Goal: Information Seeking & Learning: Learn about a topic

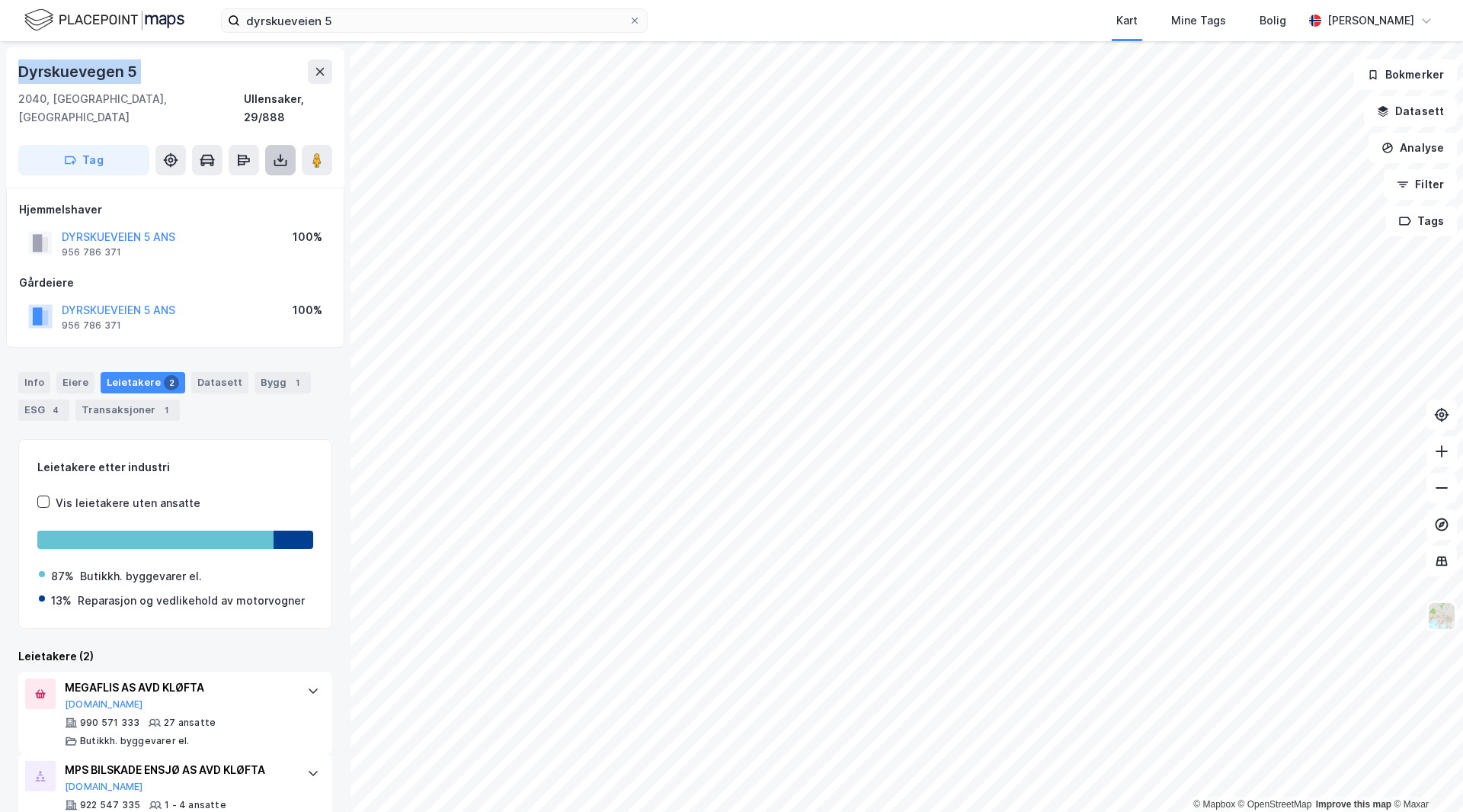
click at [288, 153] on icon at bounding box center [280, 160] width 15 height 15
click at [215, 209] on div "Last ned matrikkelrapport" at bounding box center [224, 214] width 126 height 12
click at [42, 372] on div "Info" at bounding box center [34, 382] width 32 height 21
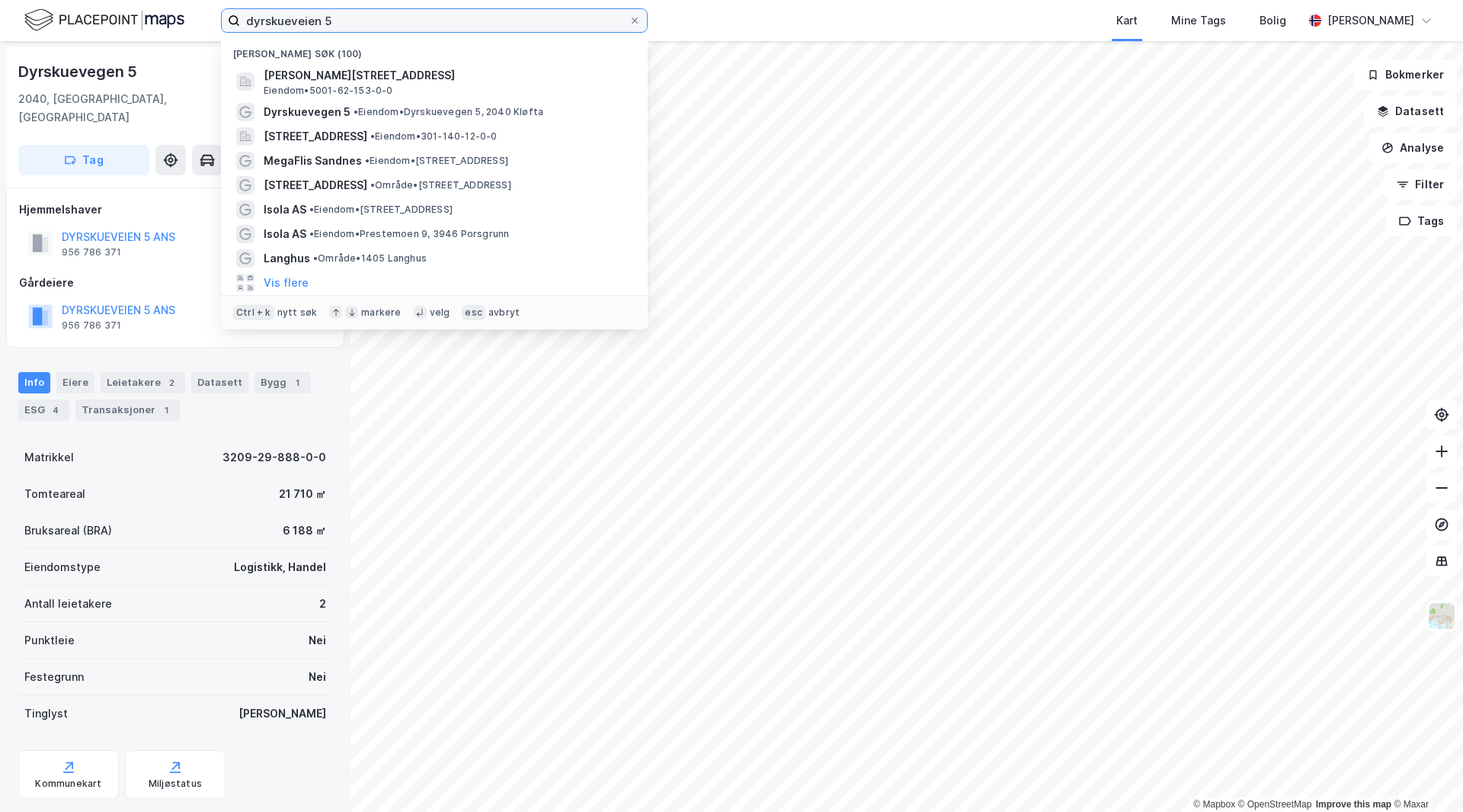
drag, startPoint x: 355, startPoint y: 29, endPoint x: 132, endPoint y: 23, distance: 223.1
click at [132, 23] on div "dyrskueveien 5 Nylige søk (100) [STREET_ADDRESS] Eiendom • 5001-62-153-0-0 Dyrs…" at bounding box center [731, 20] width 1463 height 41
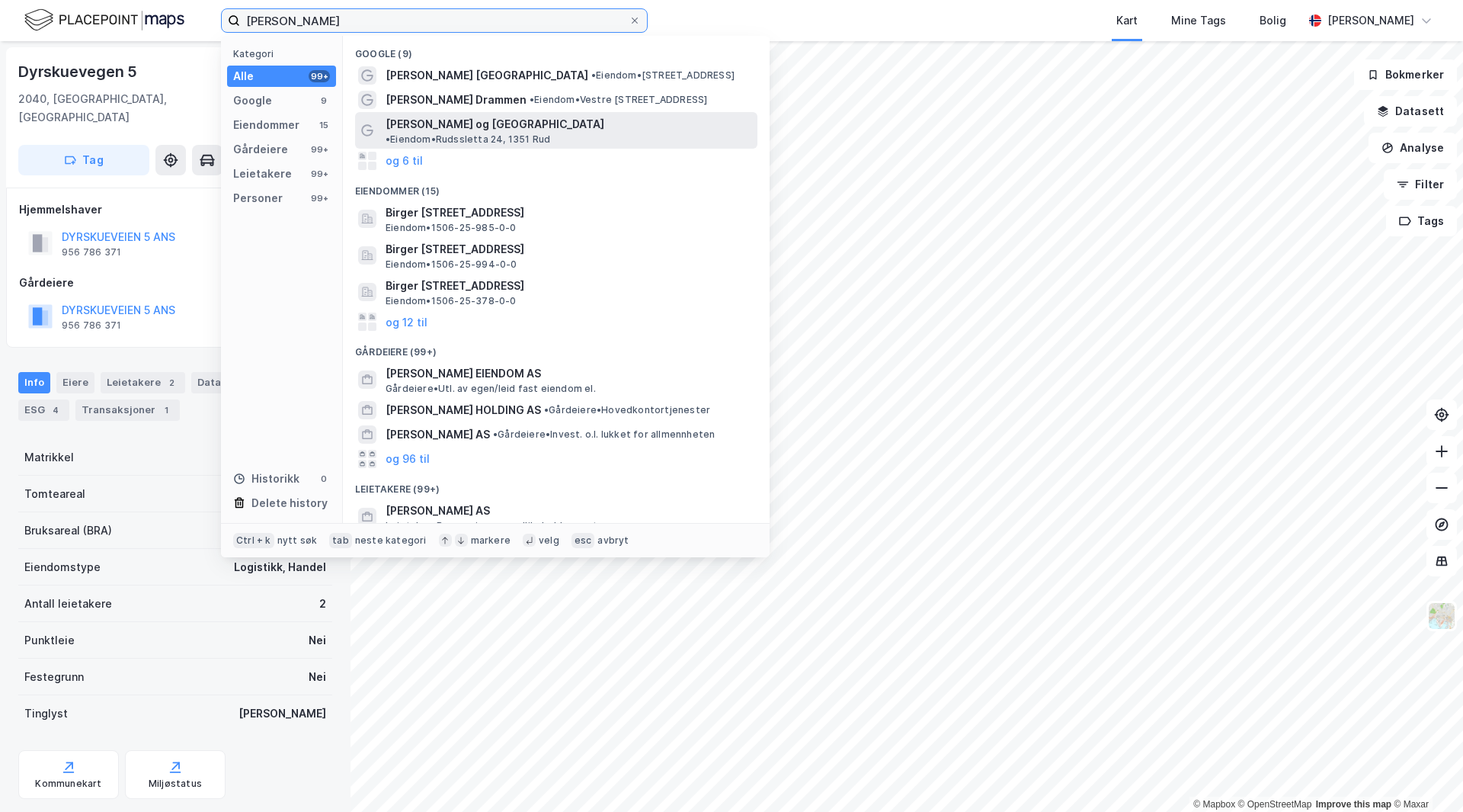
type input "[PERSON_NAME]"
click at [472, 115] on span "[PERSON_NAME] og [GEOGRAPHIC_DATA]" at bounding box center [494, 125] width 219 height 19
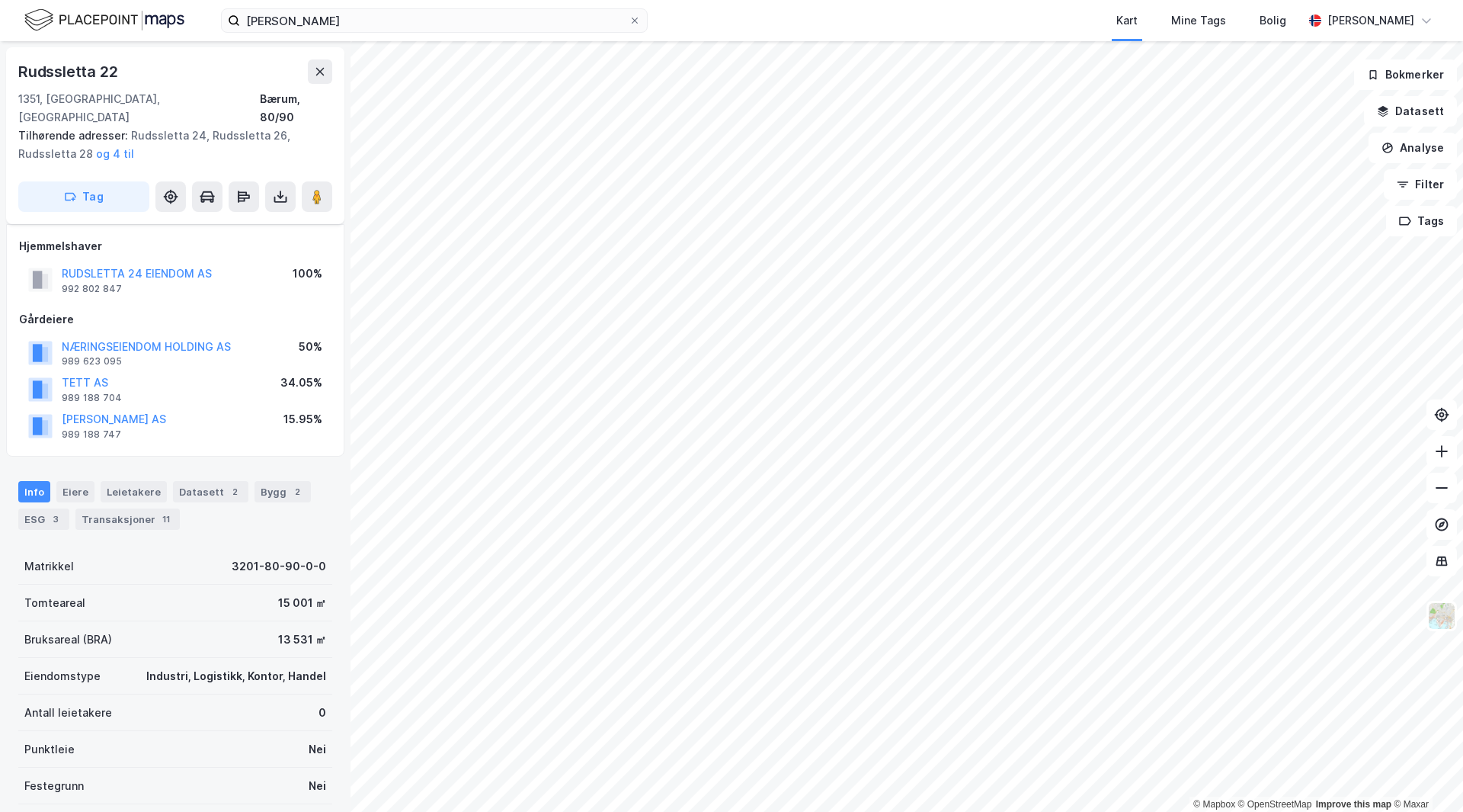
scroll to position [7, 0]
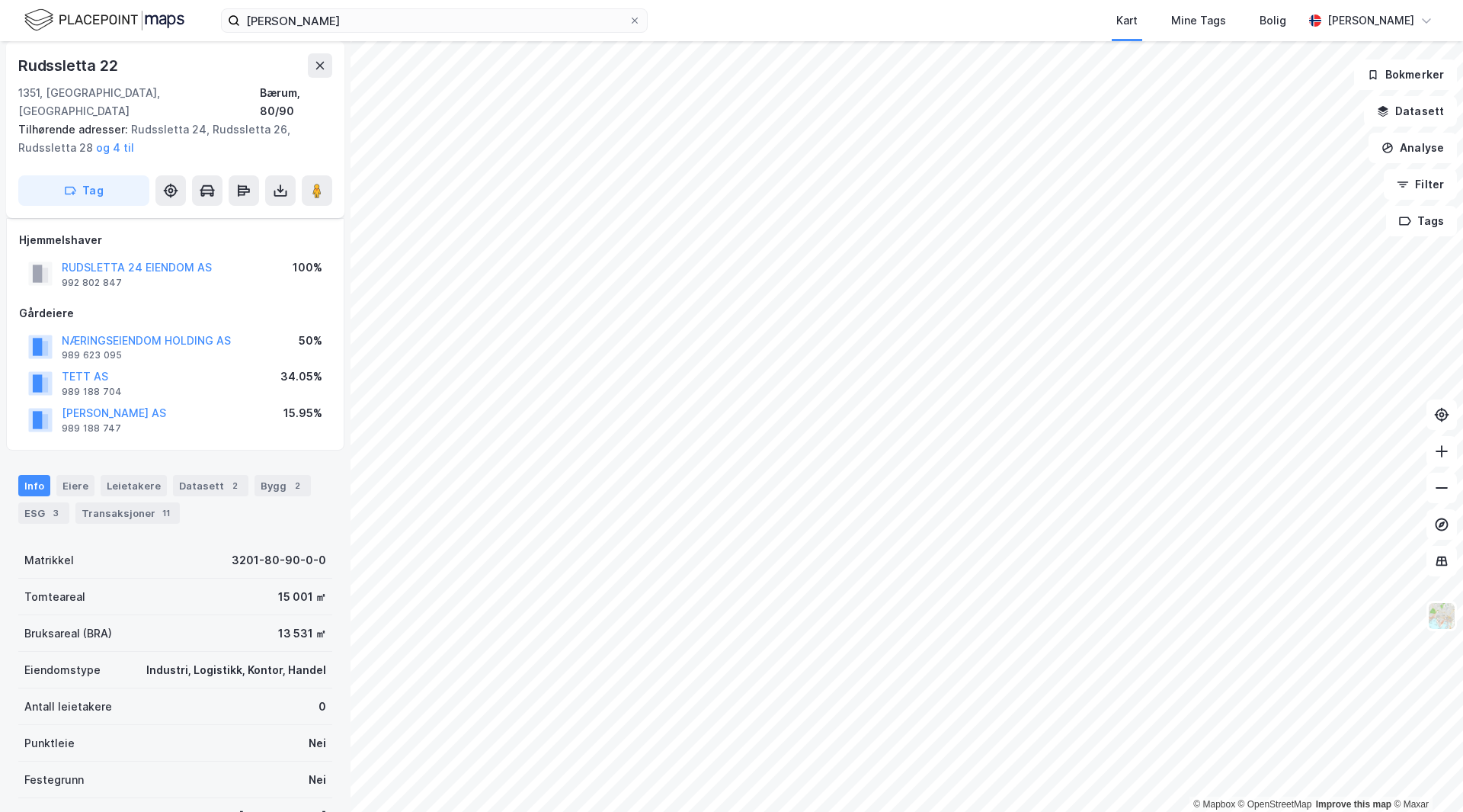
drag, startPoint x: 264, startPoint y: 283, endPoint x: 252, endPoint y: 283, distance: 12.0
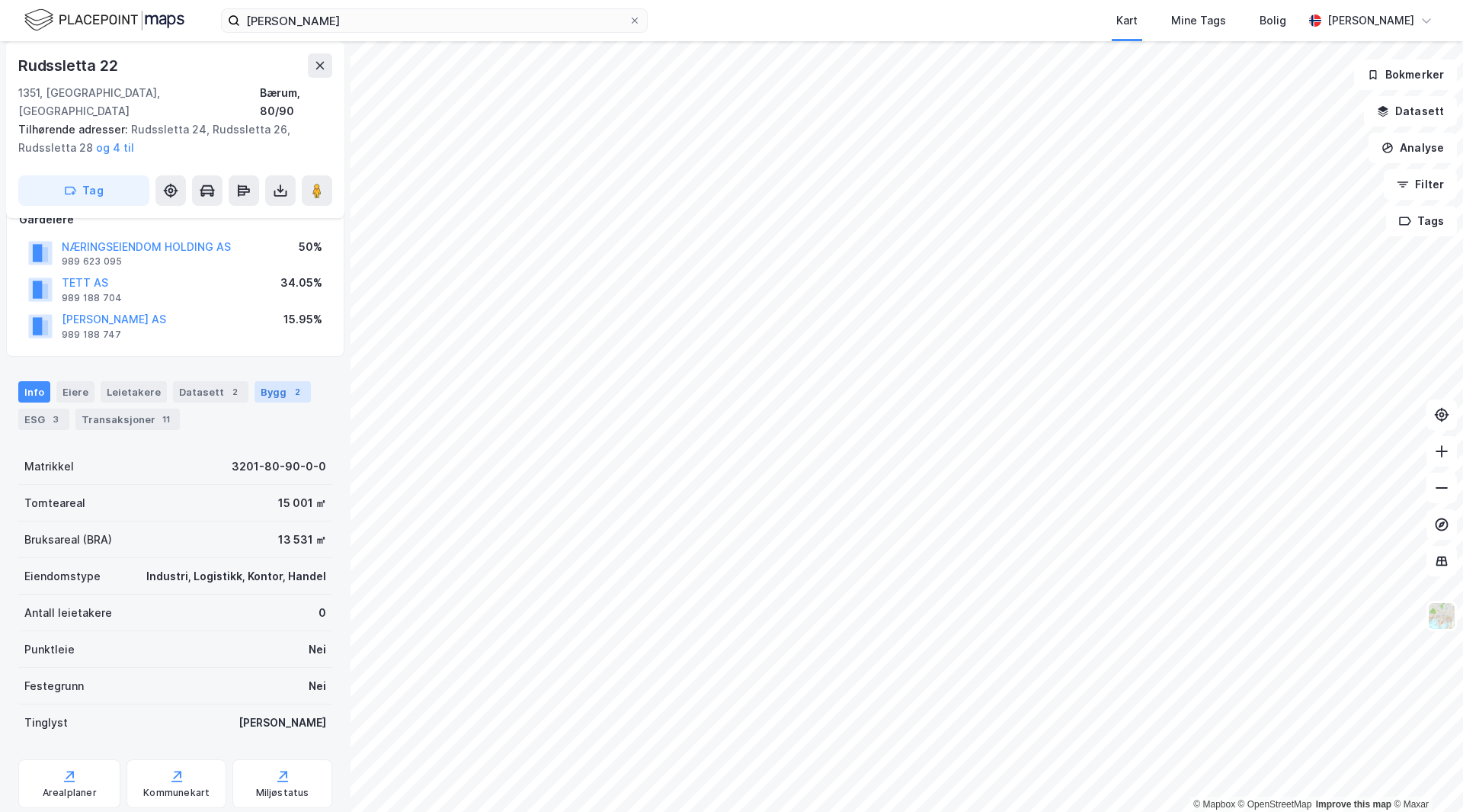
scroll to position [0, 0]
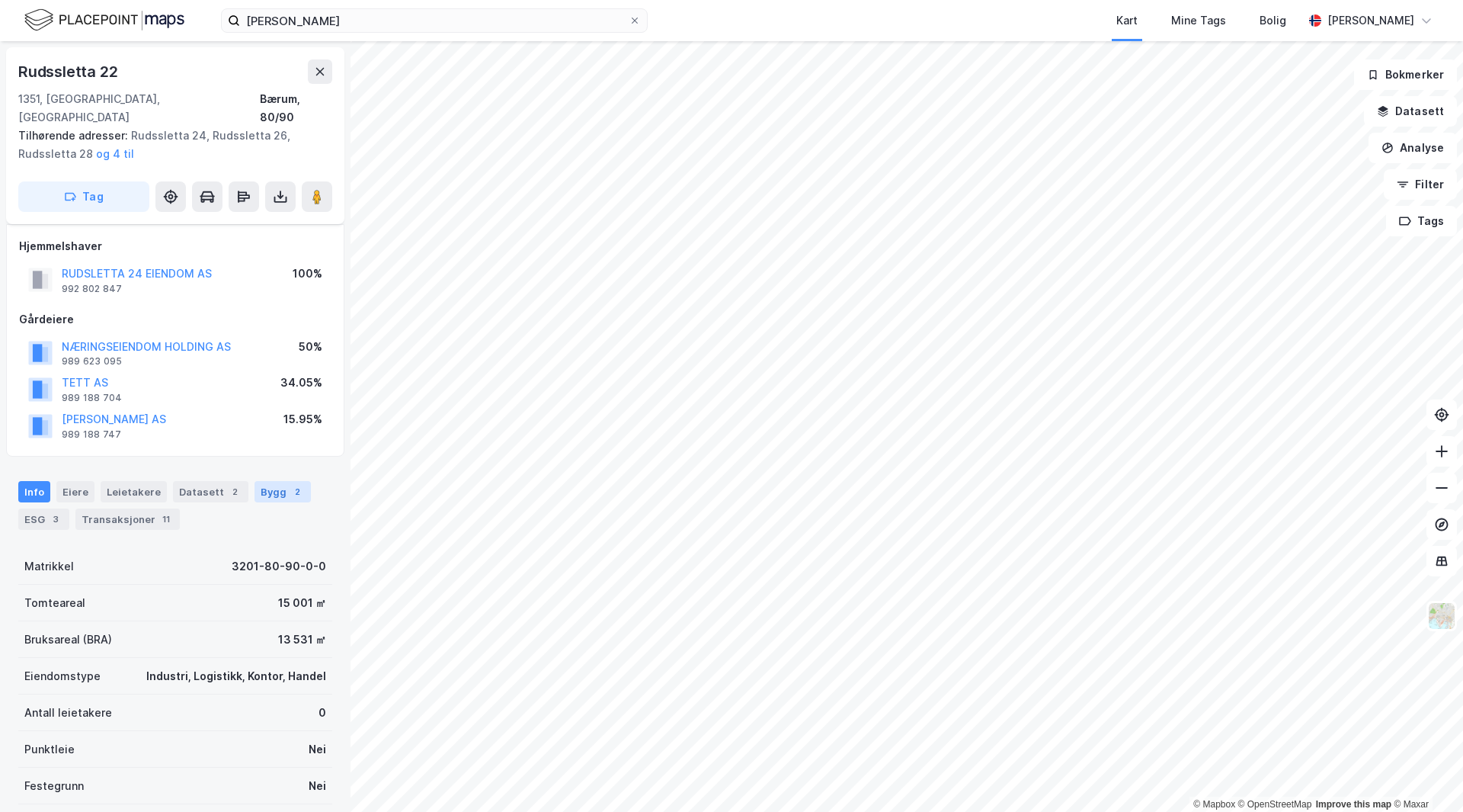
drag, startPoint x: 213, startPoint y: 428, endPoint x: 264, endPoint y: 302, distance: 135.9
click at [20, 508] on div "ESG 3" at bounding box center [44, 519] width 51 height 21
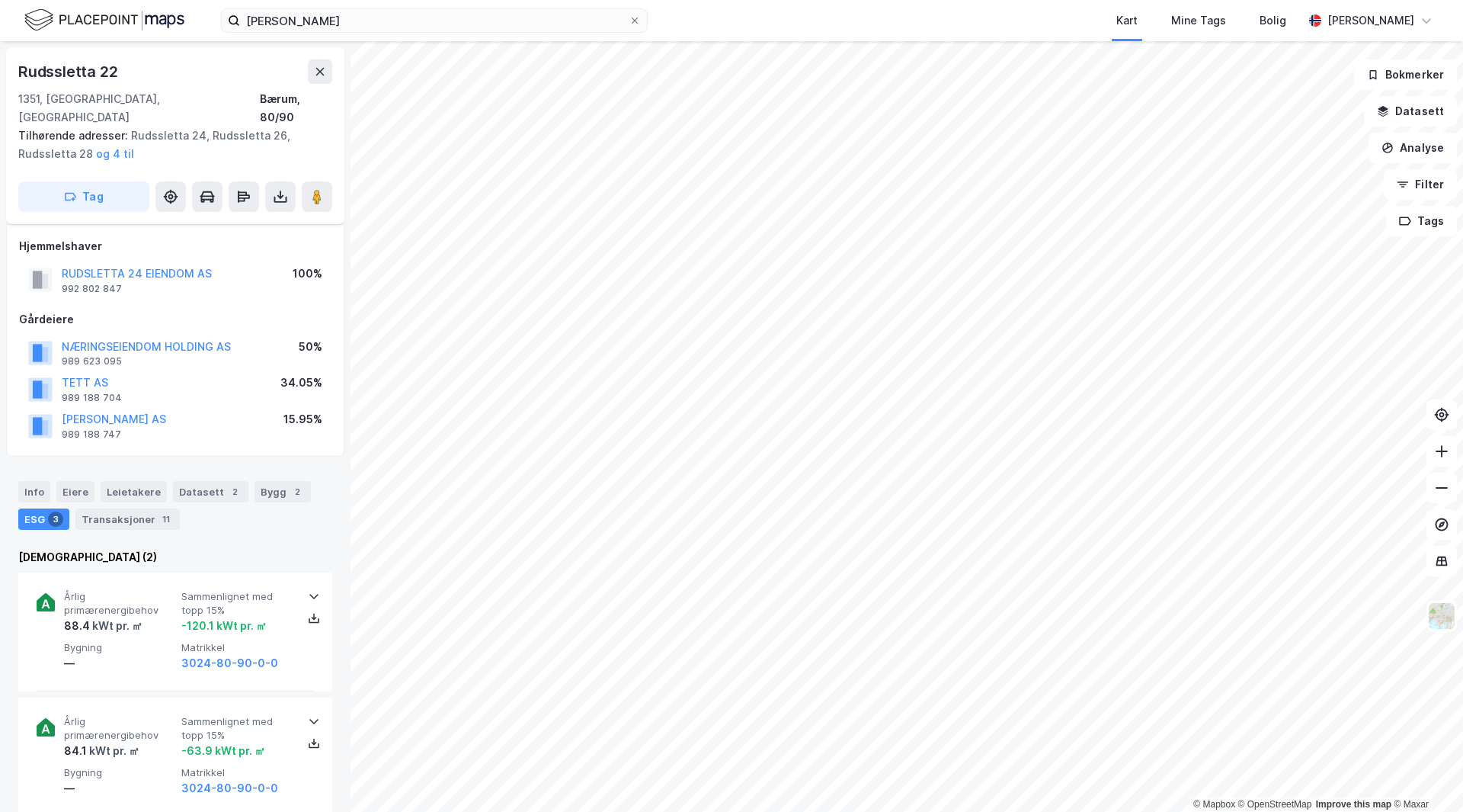
scroll to position [270, 0]
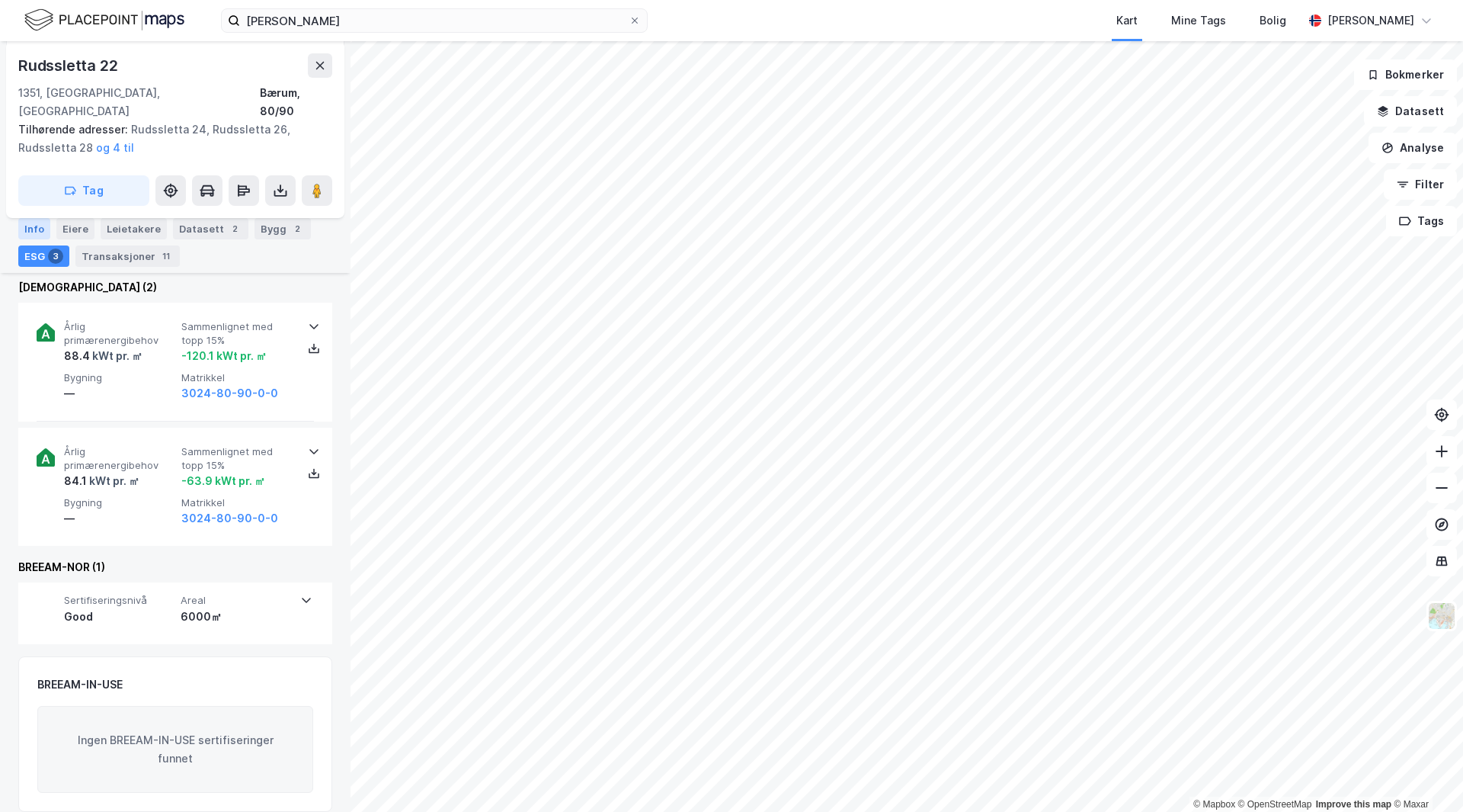
click at [39, 232] on div "Info" at bounding box center [34, 228] width 32 height 21
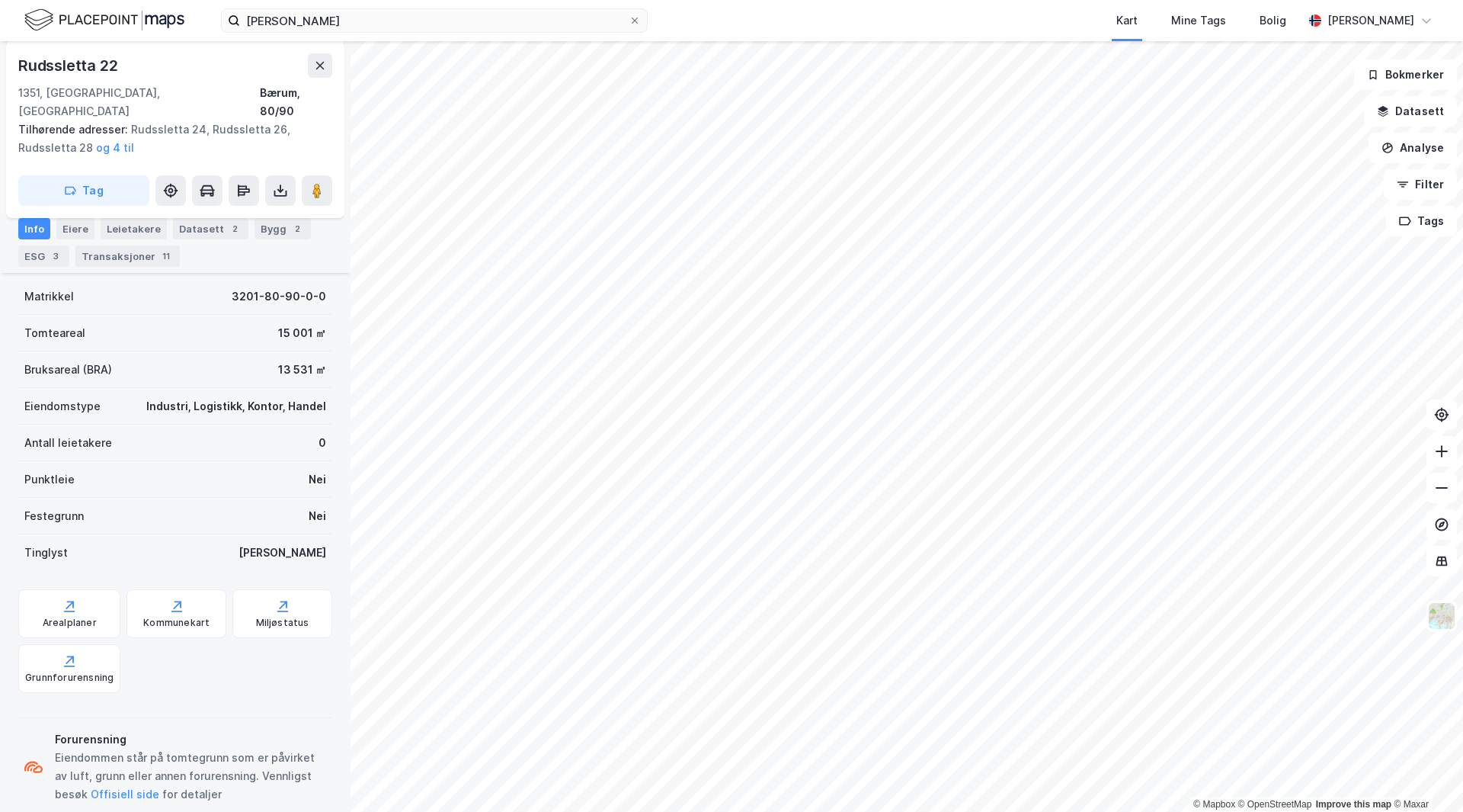
scroll to position [41, 0]
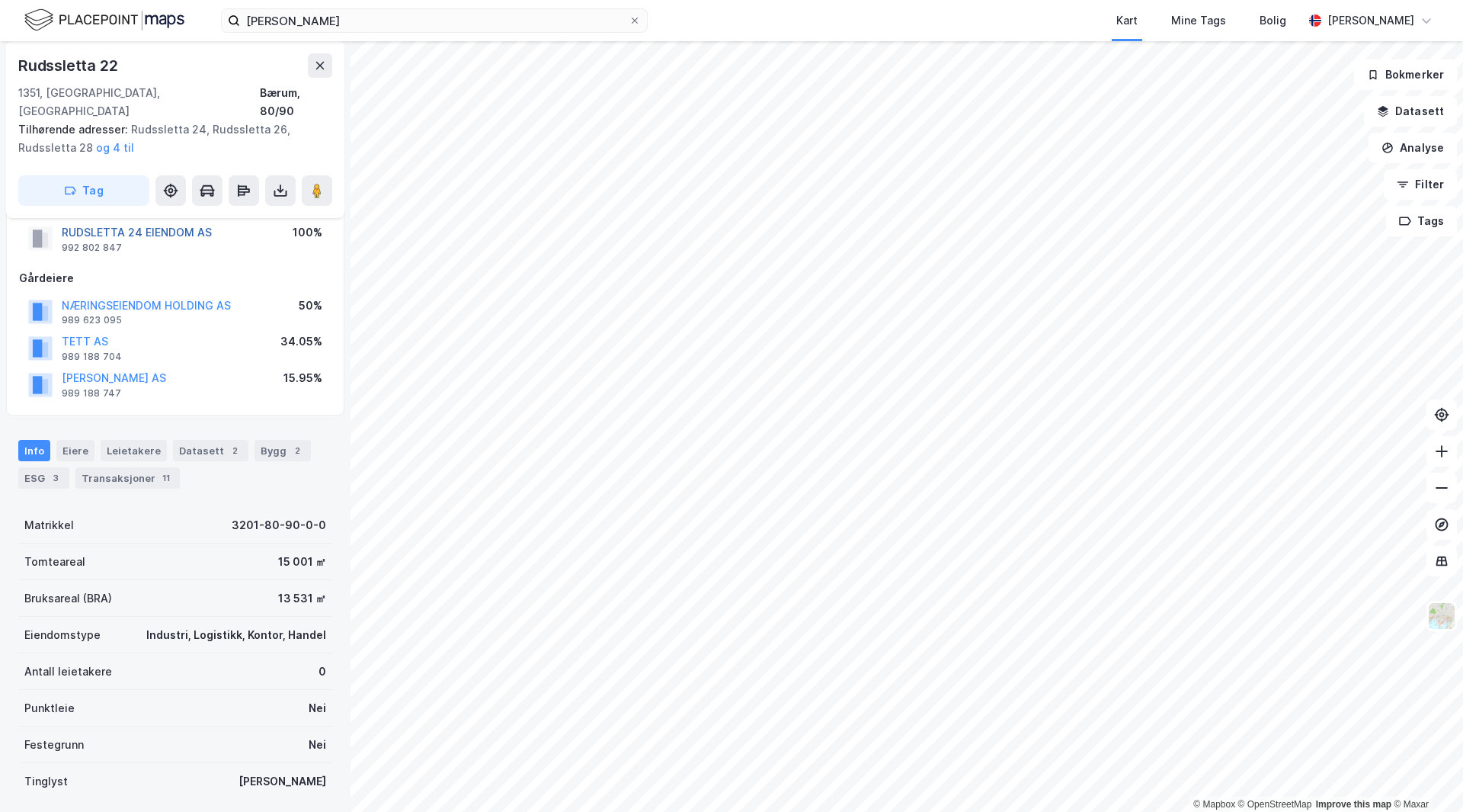
click at [0, 0] on button "RUDSLETTA 24 EIENDOM AS" at bounding box center [0, 0] width 0 height 0
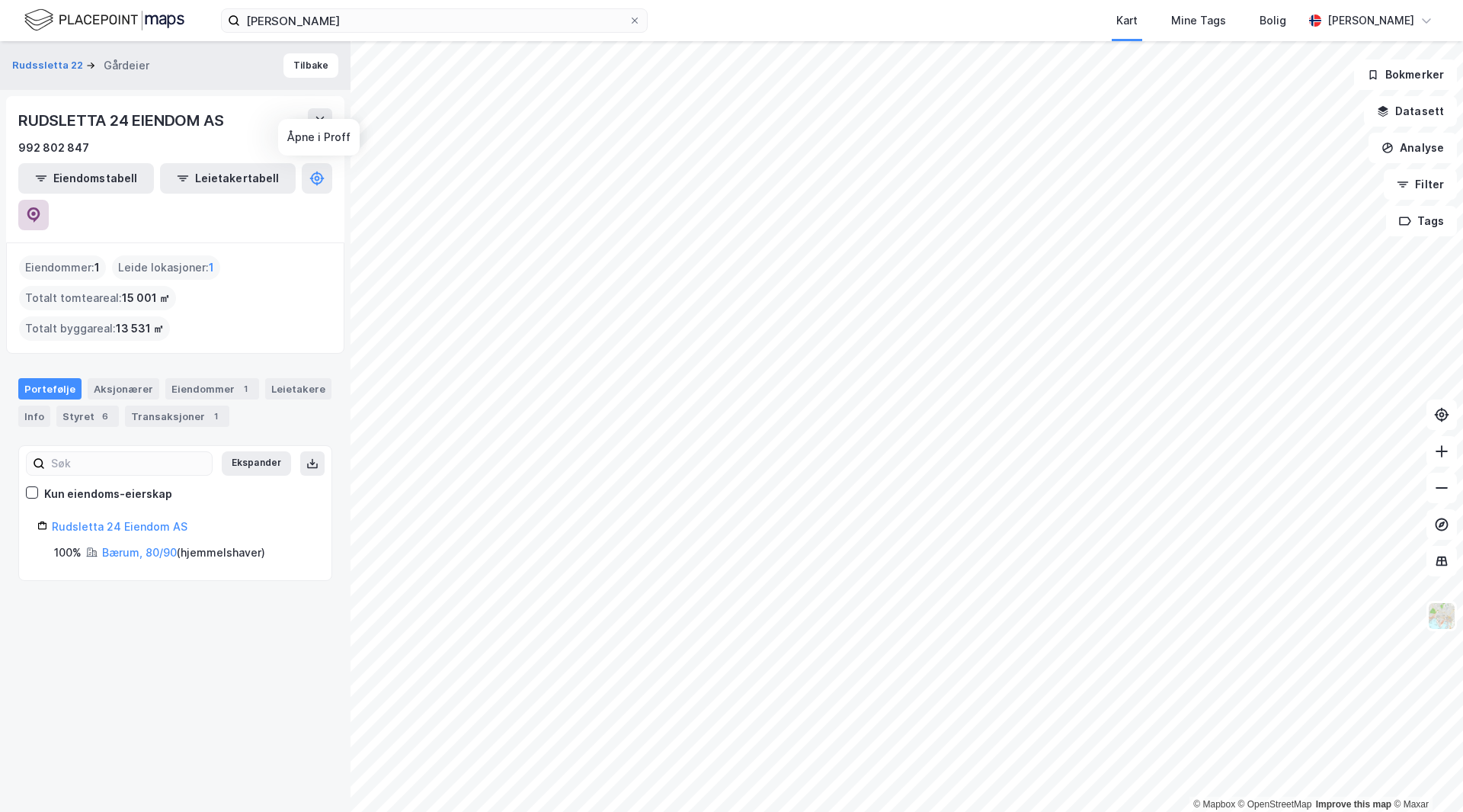
click at [41, 208] on icon at bounding box center [34, 215] width 15 height 15
click at [283, 69] on button "Tilbake" at bounding box center [310, 65] width 55 height 24
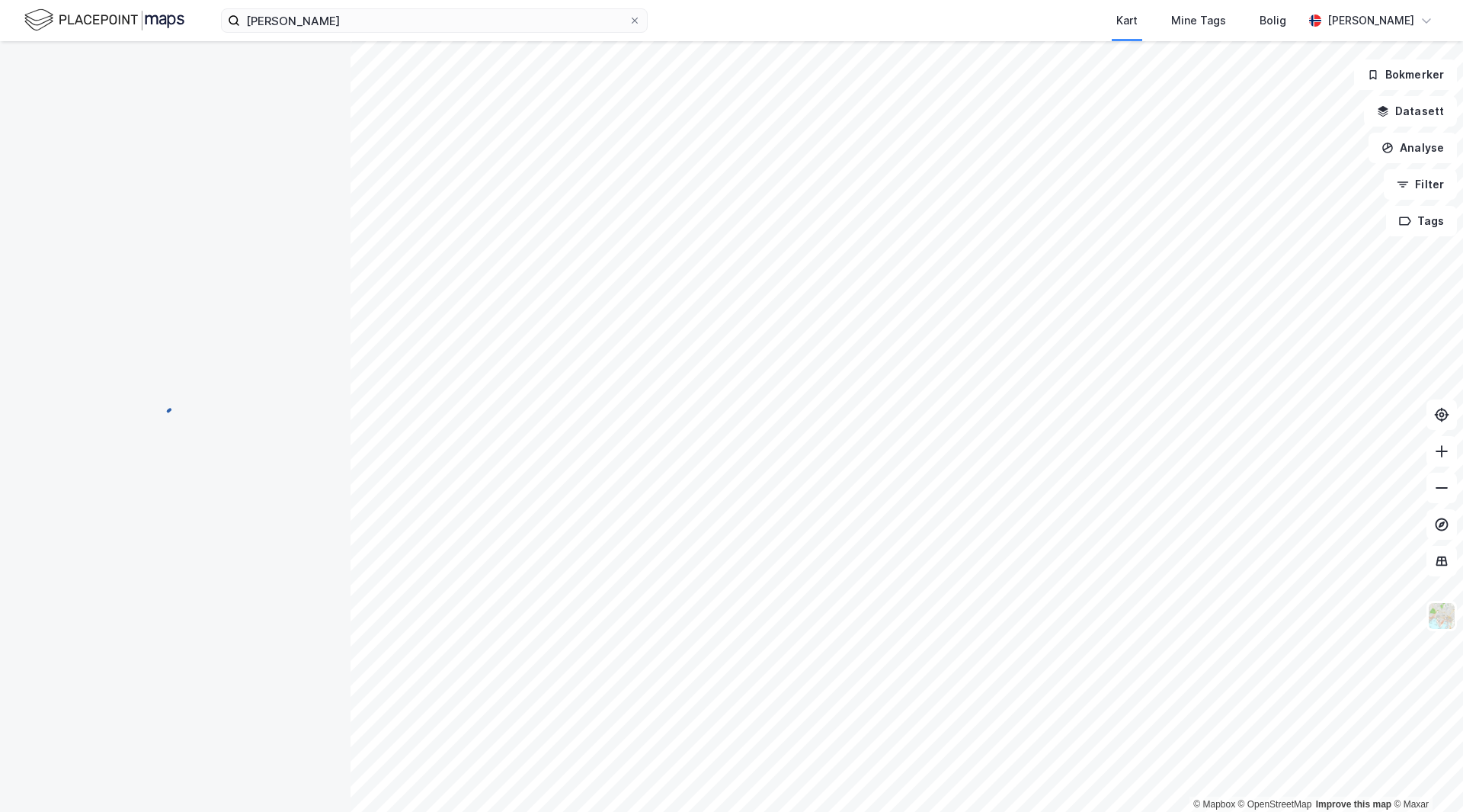
scroll to position [41, 0]
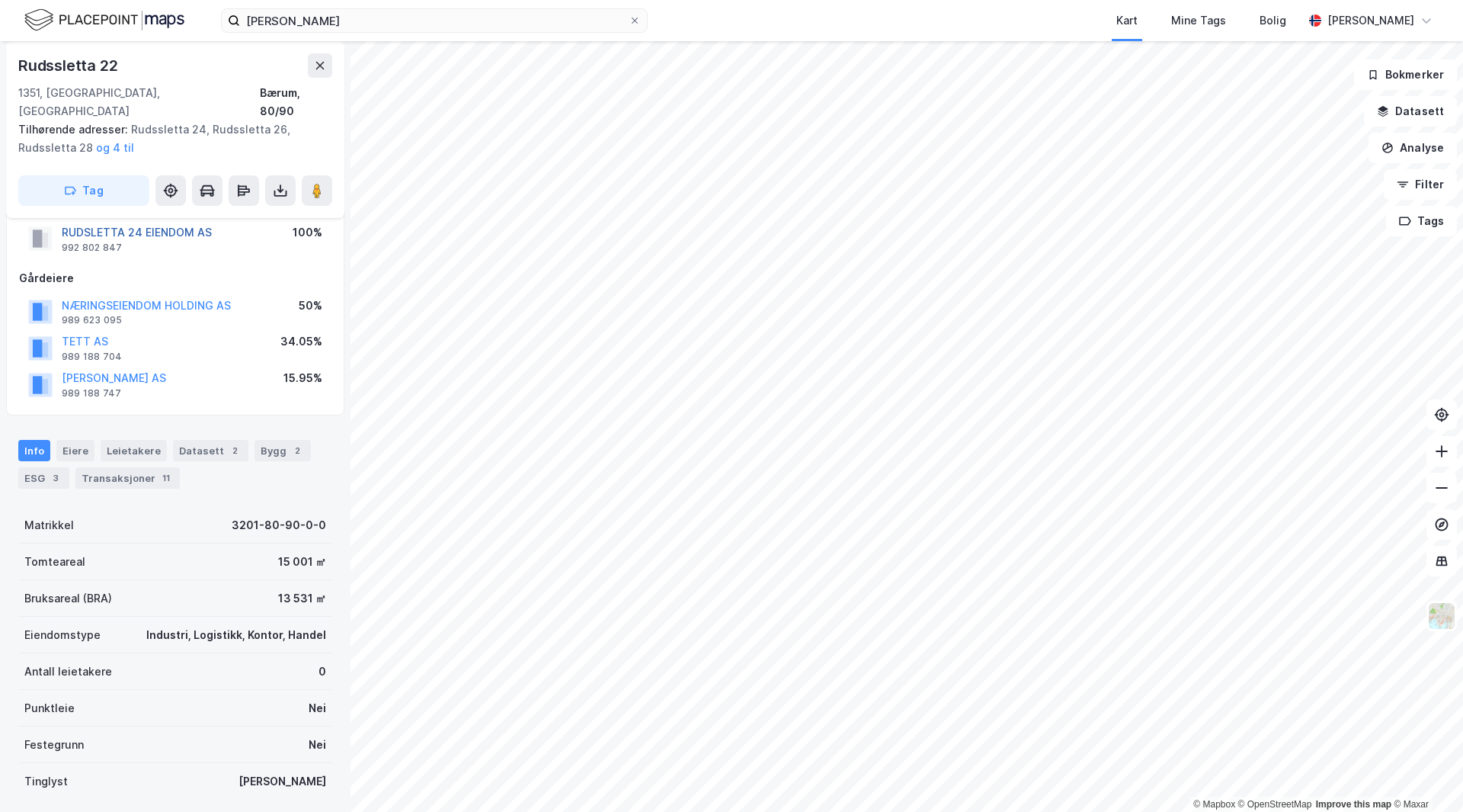
click at [0, 0] on button "RUDSLETTA 24 EIENDOM AS" at bounding box center [0, 0] width 0 height 0
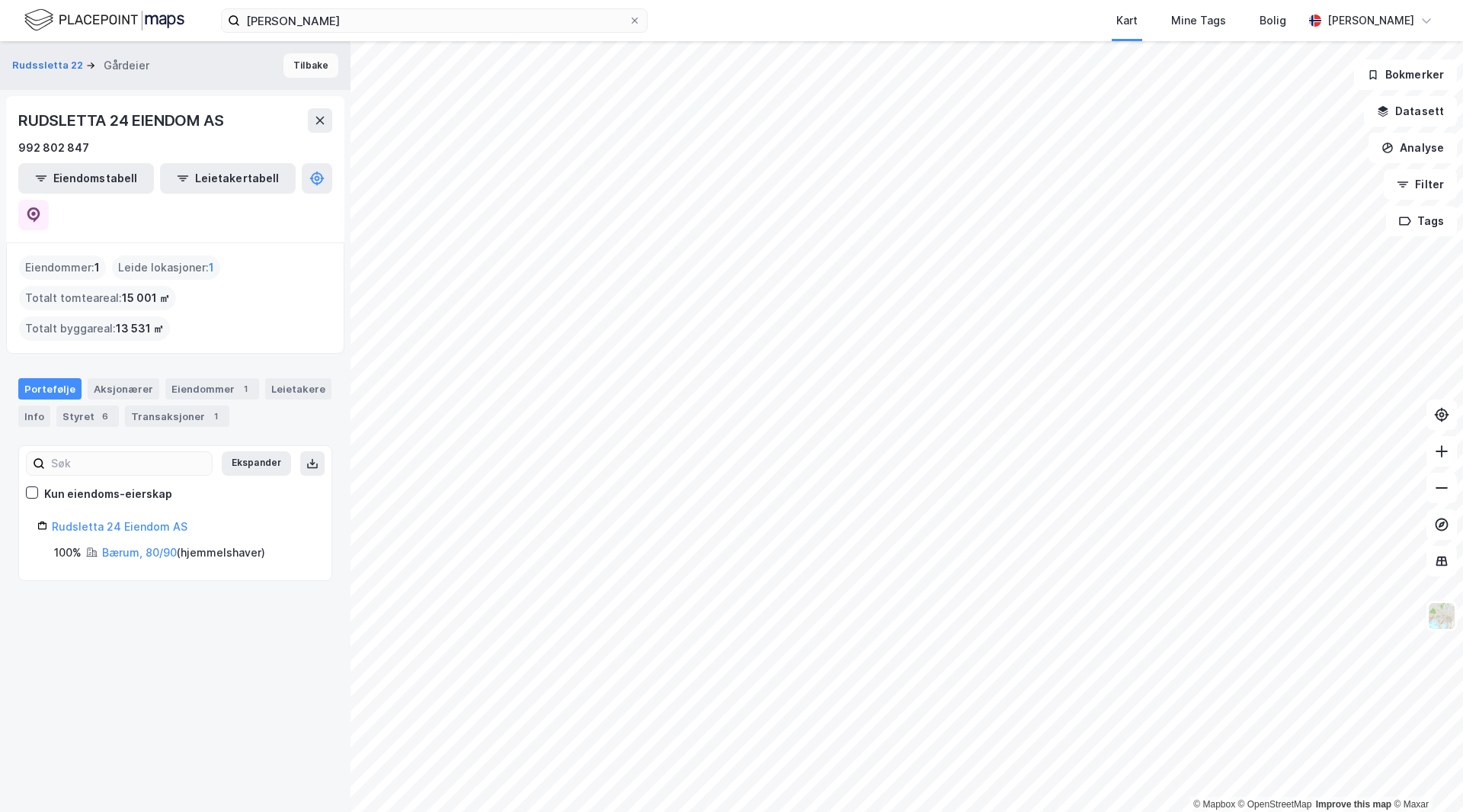
click at [316, 75] on button "Tilbake" at bounding box center [310, 65] width 55 height 24
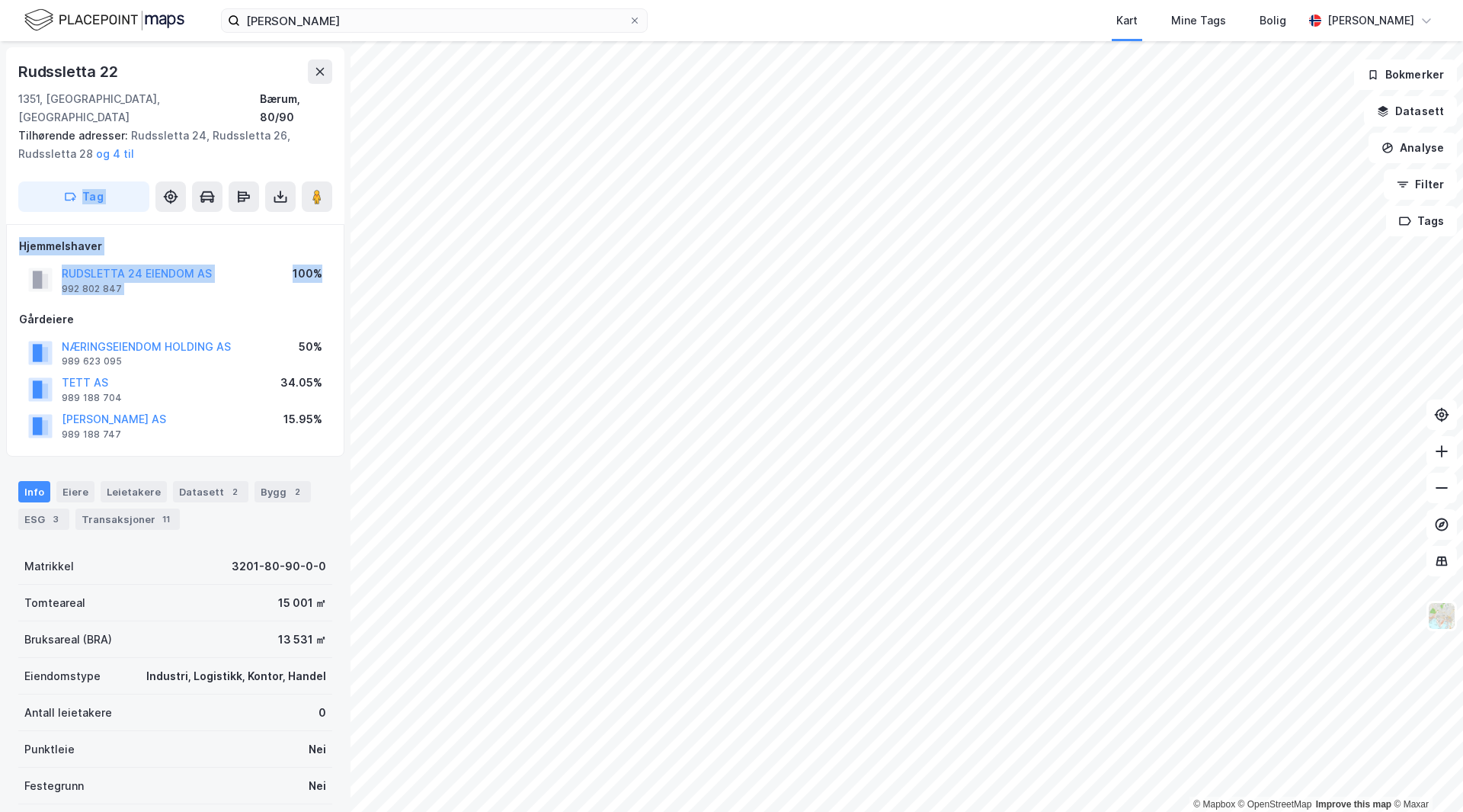
drag, startPoint x: 228, startPoint y: 282, endPoint x: 250, endPoint y: 134, distance: 149.6
click at [250, 134] on div "Rudssletta 22 1351, Rud, [GEOGRAPHIC_DATA], 80/90 Tilhørende adresser: [STREET_…" at bounding box center [175, 426] width 350 height 770
click at [230, 310] on div "Gårdeiere" at bounding box center [175, 319] width 313 height 19
drag, startPoint x: 246, startPoint y: 412, endPoint x: 225, endPoint y: 409, distance: 21.2
click at [130, 480] on div "Leietakere" at bounding box center [133, 491] width 66 height 21
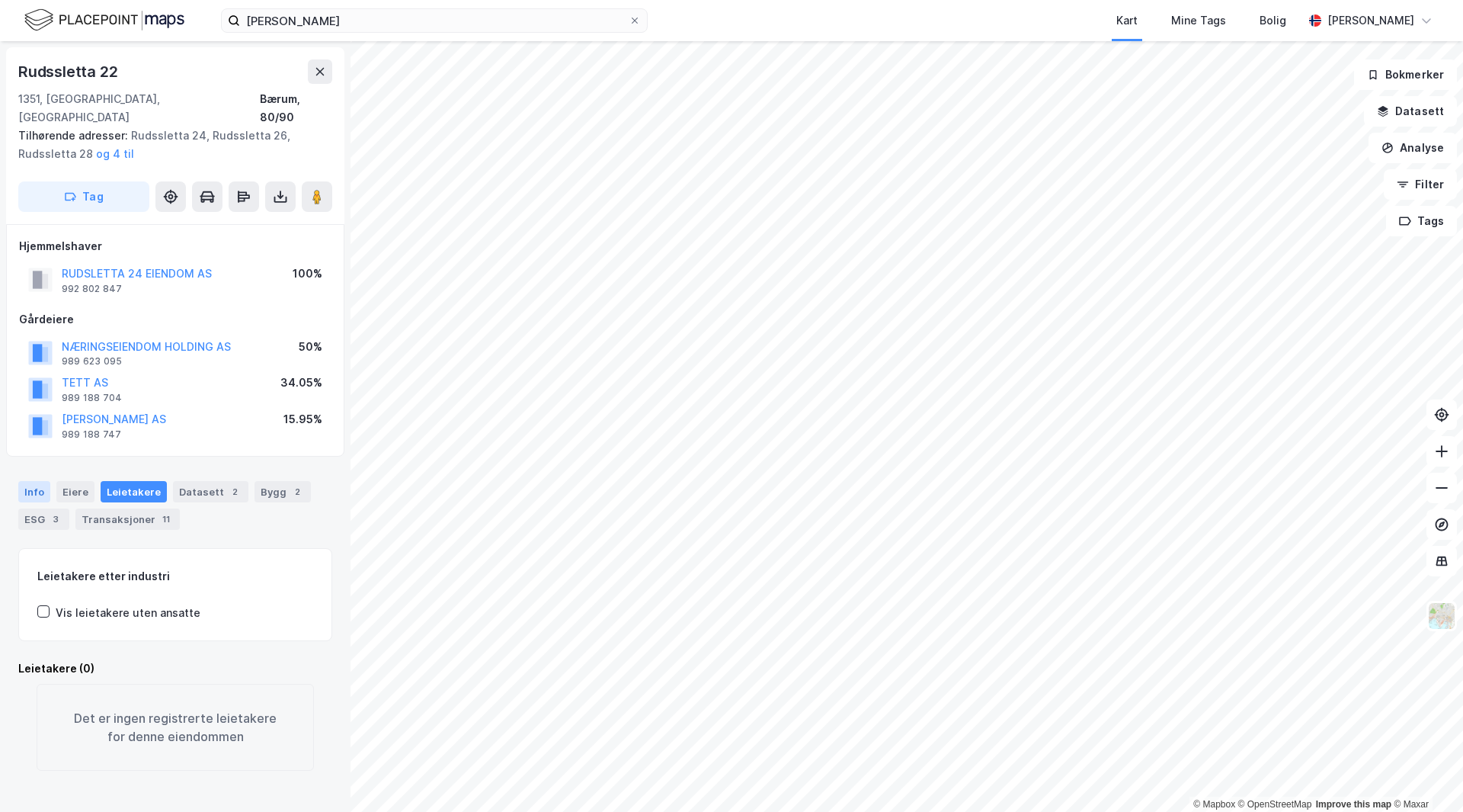
click at [45, 480] on div "Info" at bounding box center [34, 491] width 32 height 21
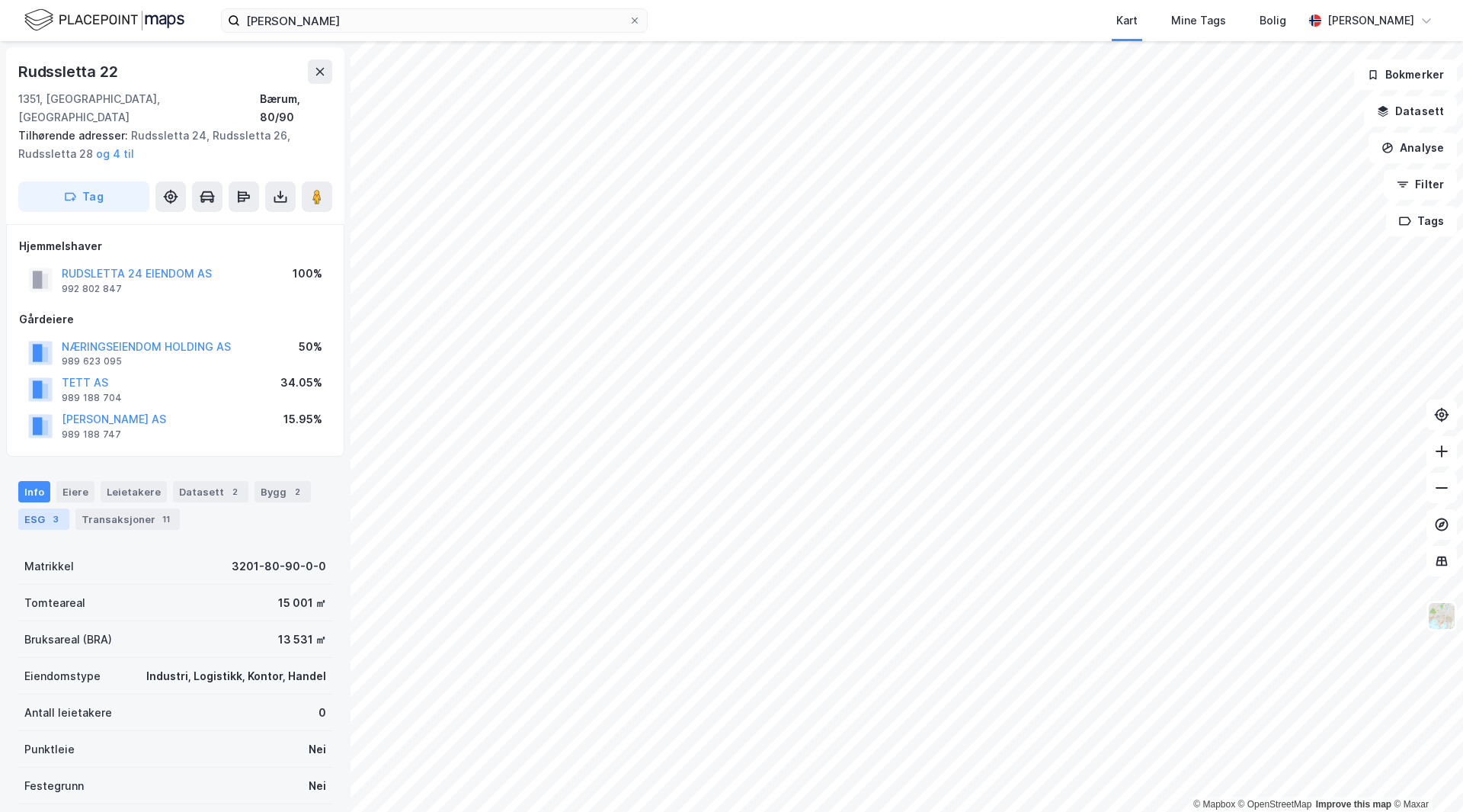
click at [59, 511] on div "3" at bounding box center [56, 519] width 15 height 15
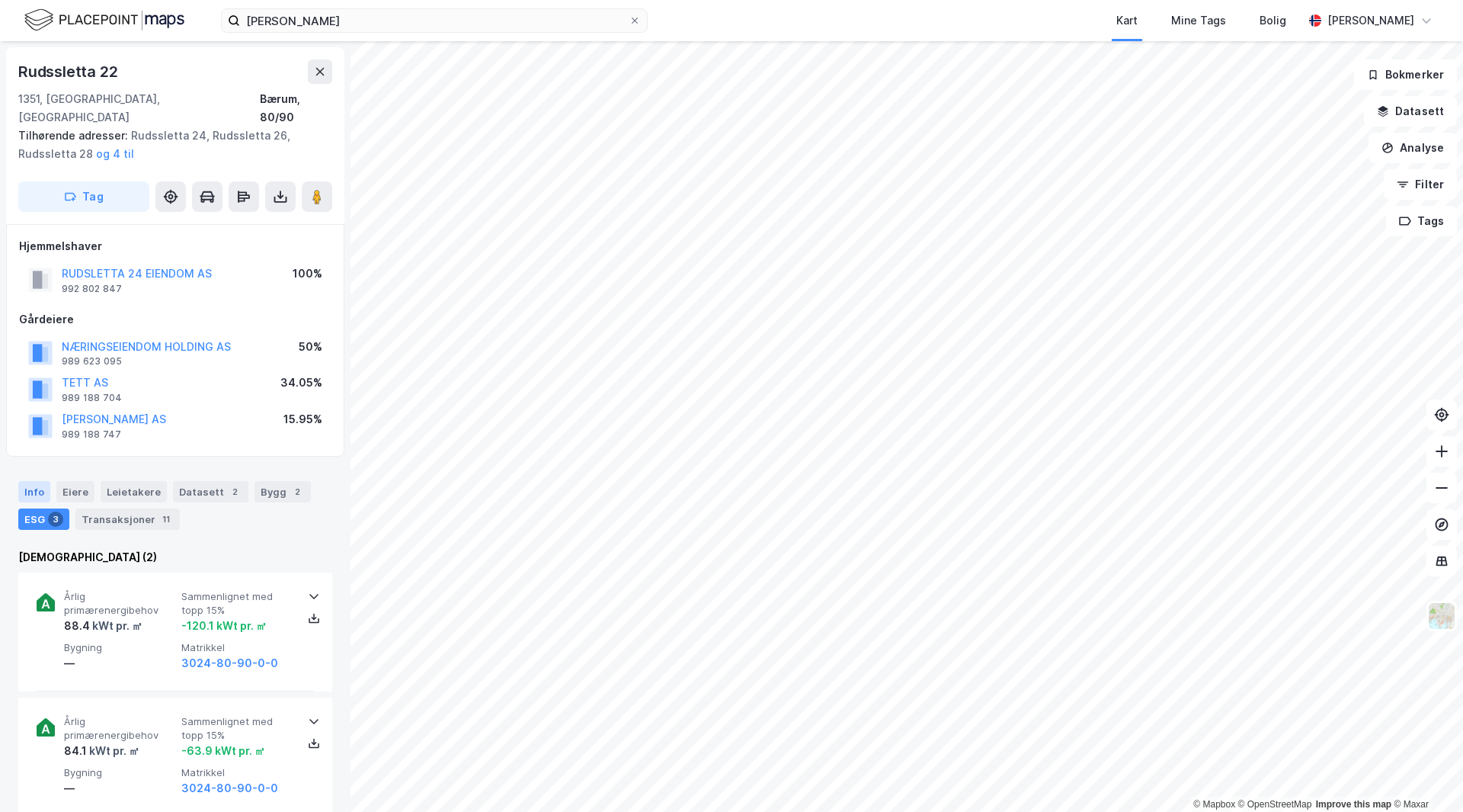
click at [35, 480] on div "Info" at bounding box center [34, 491] width 32 height 21
